Goal: Book appointment/travel/reservation

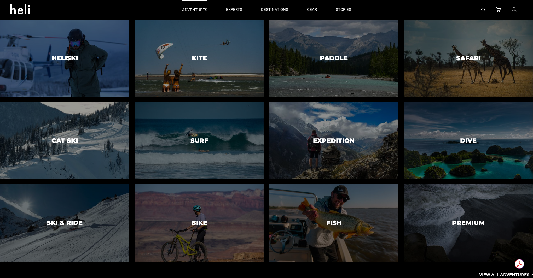
click at [198, 14] on link "adventures" at bounding box center [194, 10] width 25 height 20
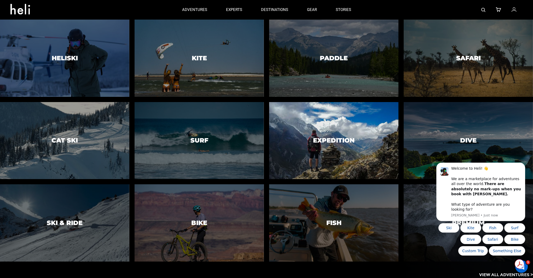
click at [340, 142] on h3 "Expedition" at bounding box center [334, 140] width 42 height 7
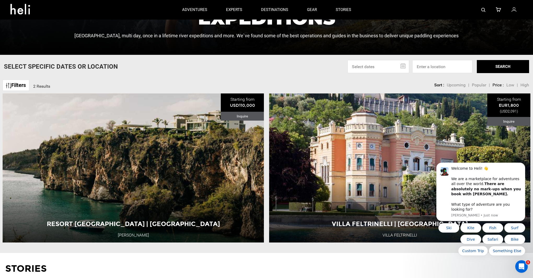
scroll to position [26, 0]
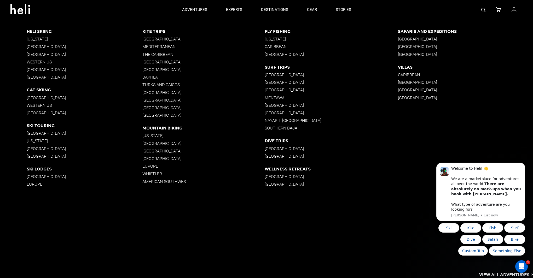
click at [284, 154] on p "[GEOGRAPHIC_DATA]" at bounding box center [331, 156] width 133 height 5
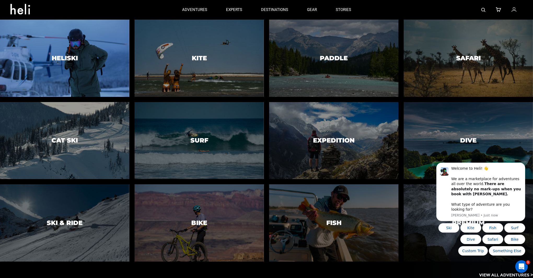
click at [74, 68] on div at bounding box center [65, 58] width 132 height 79
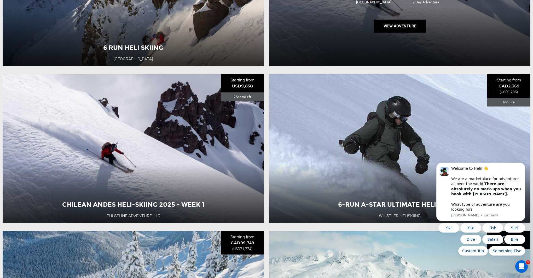
scroll to position [411, 0]
